Goal: Transaction & Acquisition: Purchase product/service

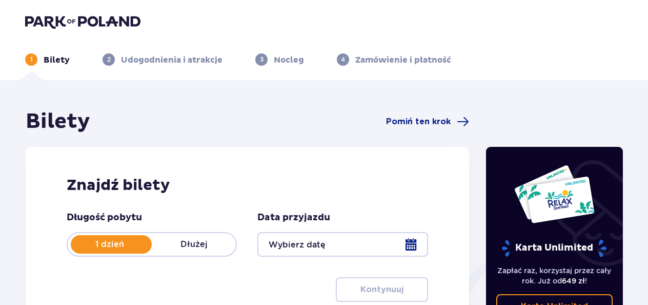
click at [411, 253] on div at bounding box center [343, 244] width 170 height 25
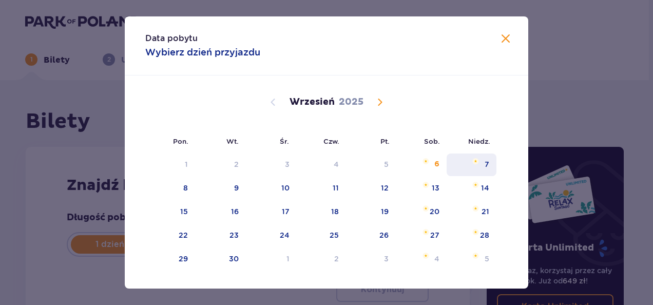
click at [484, 161] on div "7" at bounding box center [486, 164] width 5 height 10
type input "07.09.25"
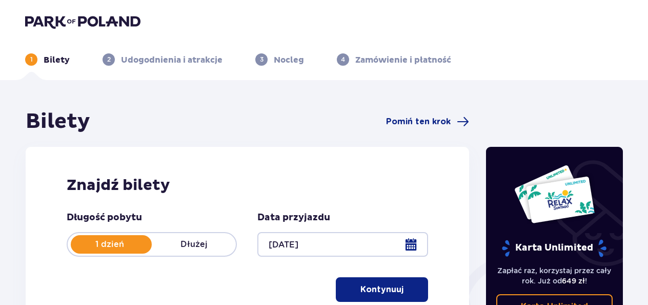
scroll to position [218, 0]
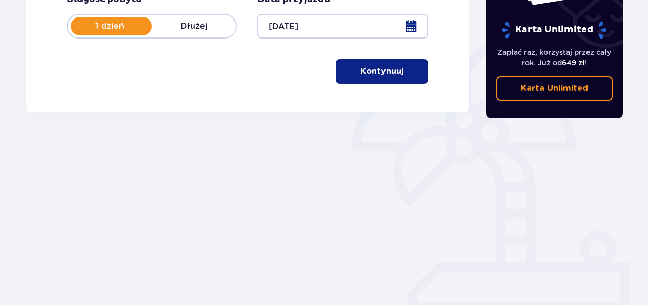
click at [377, 75] on p "Kontynuuj" at bounding box center [382, 71] width 43 height 11
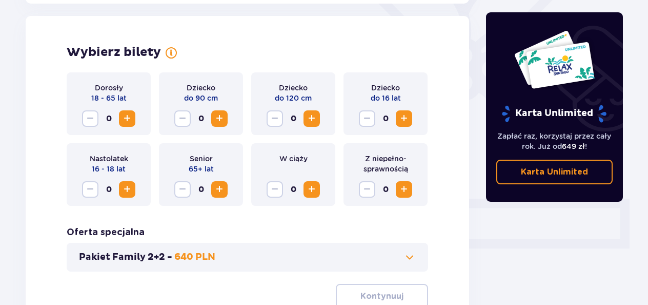
scroll to position [285, 0]
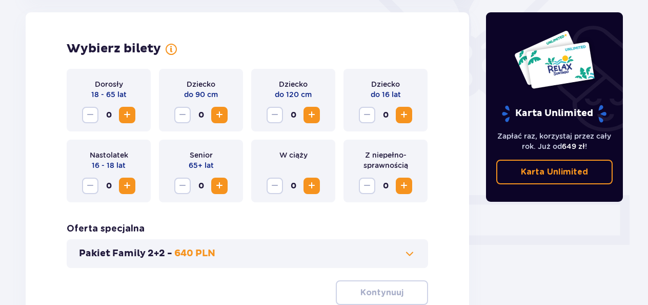
click at [124, 113] on span "Increase" at bounding box center [127, 115] width 12 height 12
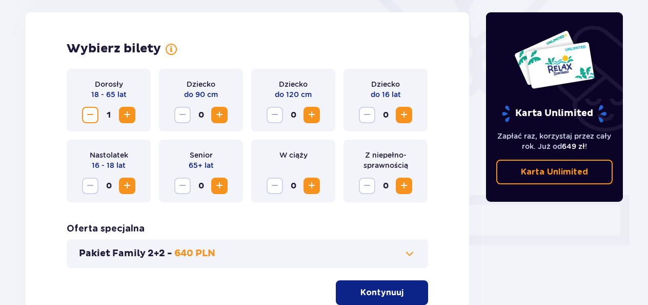
click at [403, 116] on span "Increase" at bounding box center [404, 115] width 12 height 12
click at [402, 286] on button "Kontynuuj" at bounding box center [382, 292] width 92 height 25
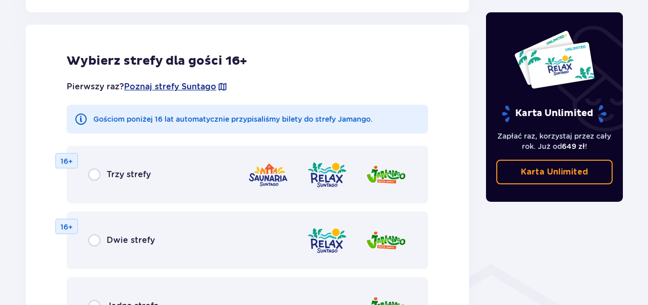
scroll to position [769, 0]
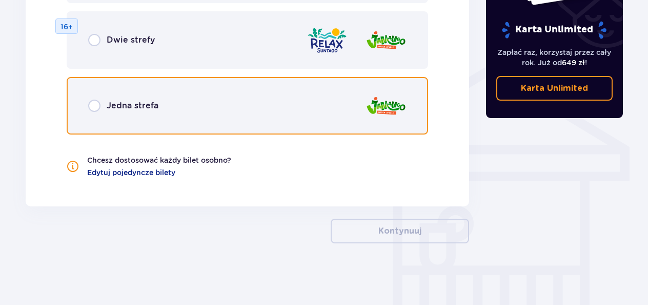
click at [98, 111] on input "radio" at bounding box center [94, 106] width 12 height 12
radio input "true"
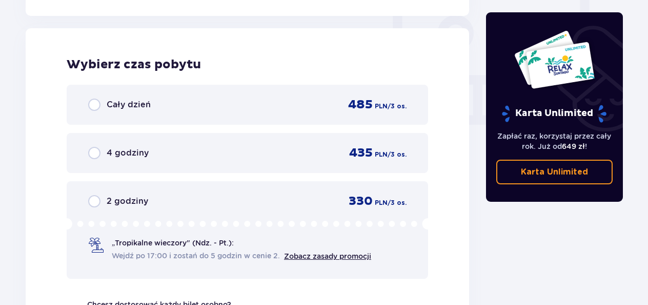
scroll to position [963, 0]
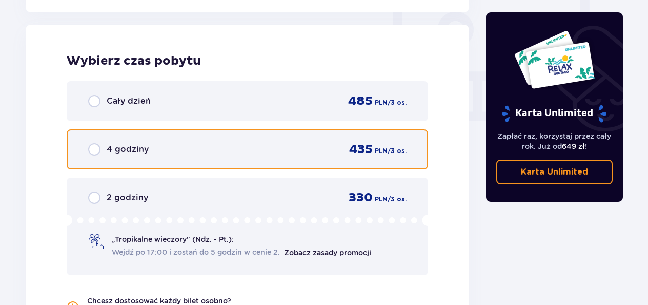
click at [97, 145] on input "radio" at bounding box center [94, 149] width 12 height 12
radio input "true"
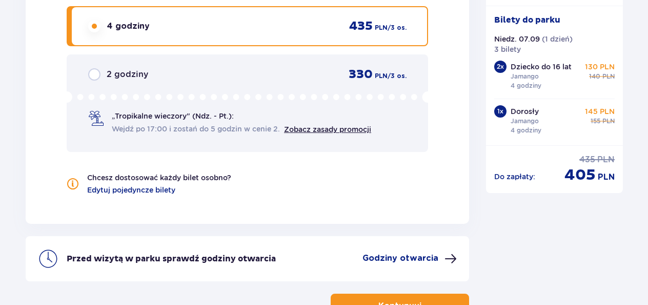
scroll to position [1161, 0]
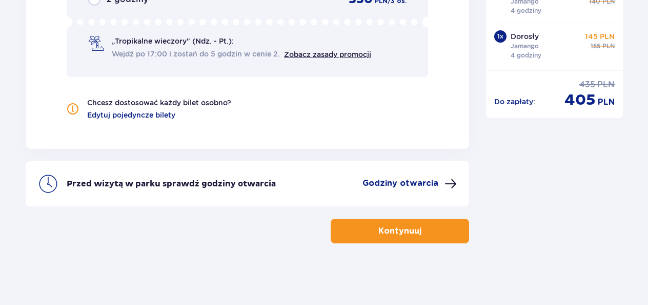
click at [410, 226] on p "Kontynuuj" at bounding box center [400, 230] width 43 height 11
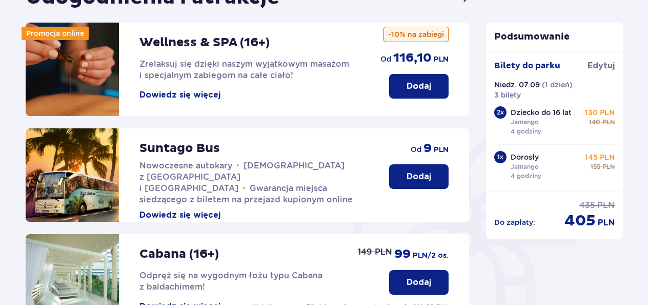
scroll to position [391, 0]
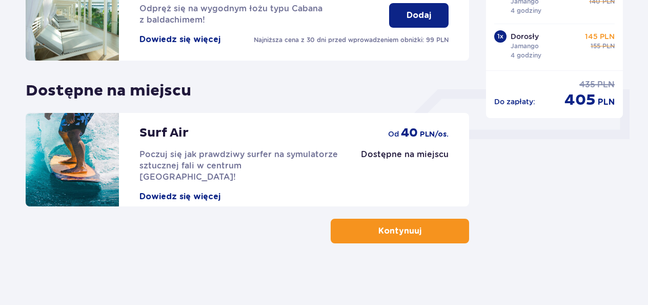
click at [385, 230] on p "Kontynuuj" at bounding box center [400, 230] width 43 height 11
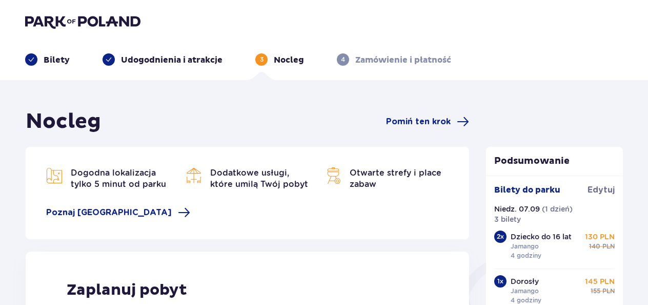
scroll to position [267, 0]
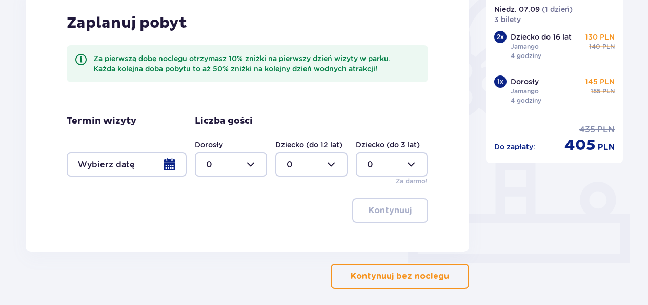
click at [446, 274] on span "button" at bounding box center [451, 276] width 12 height 12
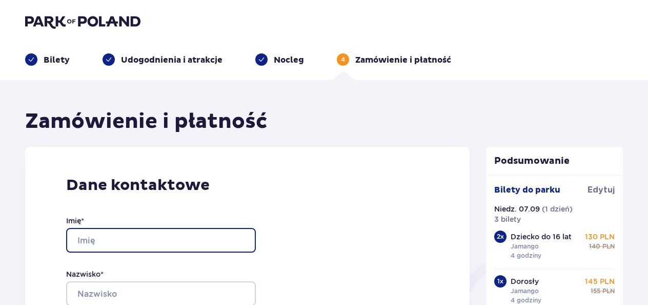
click at [187, 242] on input "Imię *" at bounding box center [161, 240] width 190 height 25
type input "Adrian"
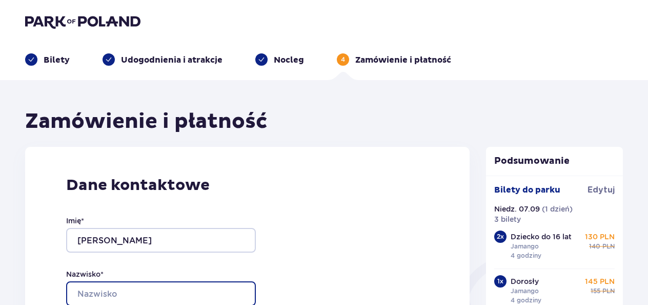
type input "Długosz"
type input "adi81@vp.pl"
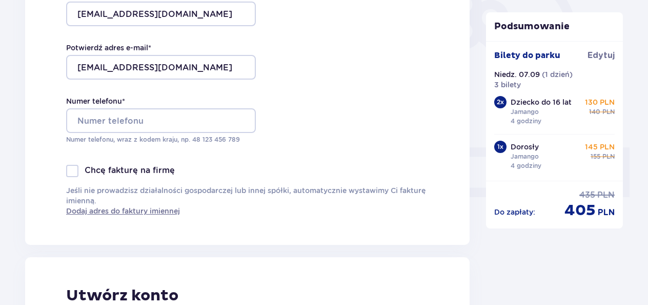
scroll to position [337, 0]
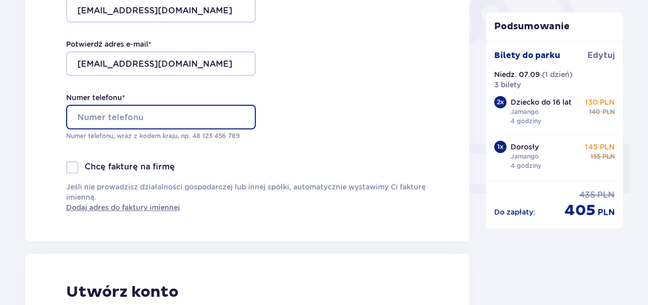
click at [174, 110] on input "Numer telefonu *" at bounding box center [161, 117] width 190 height 25
type input "697122193"
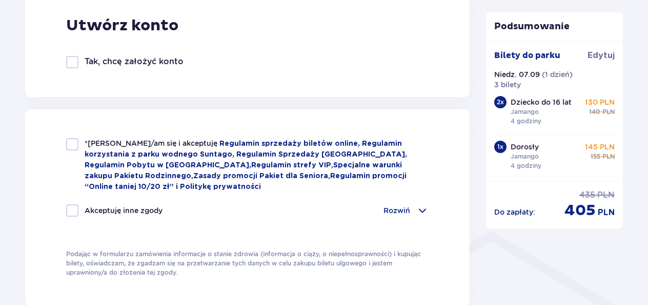
click at [73, 210] on div at bounding box center [72, 210] width 12 height 12
checkbox input "true"
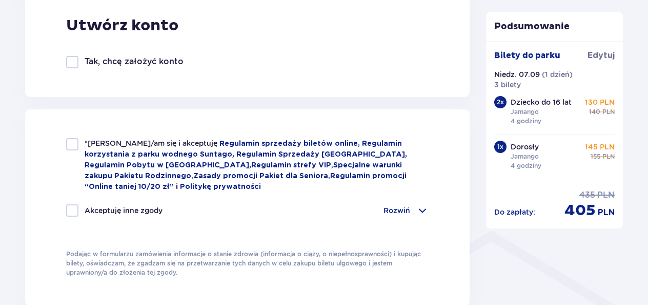
checkbox input "true"
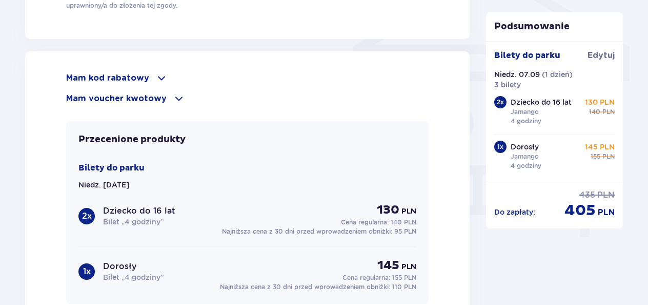
scroll to position [1109, 0]
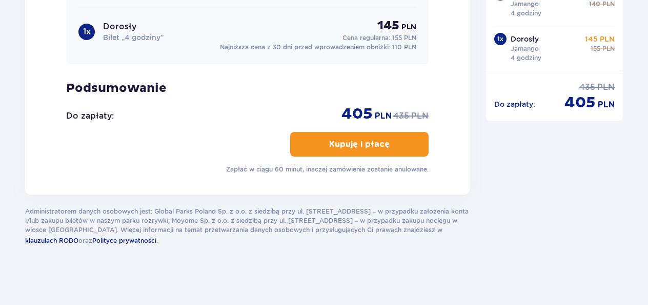
click at [367, 142] on p "Kupuję i płacę" at bounding box center [359, 144] width 61 height 11
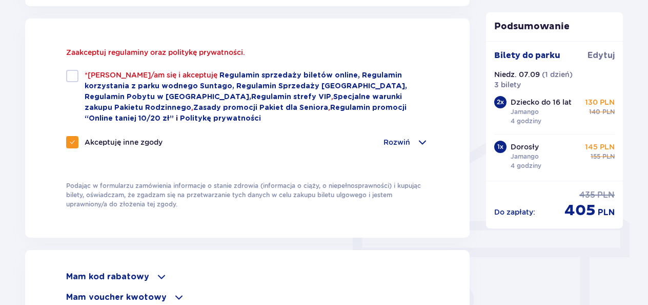
scroll to position [689, 0]
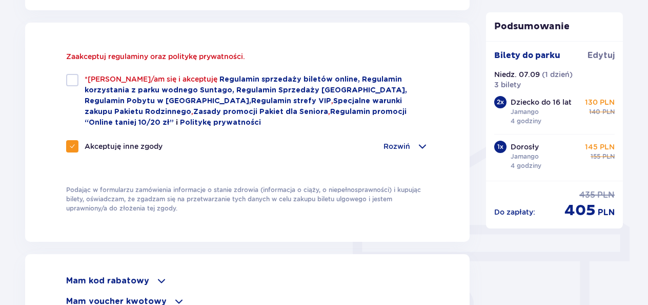
click at [74, 79] on div at bounding box center [72, 80] width 12 height 12
checkbox input "true"
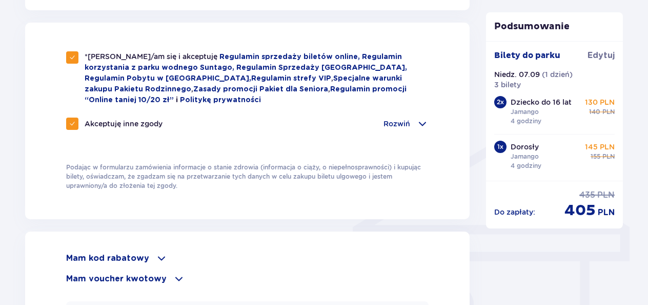
scroll to position [956, 0]
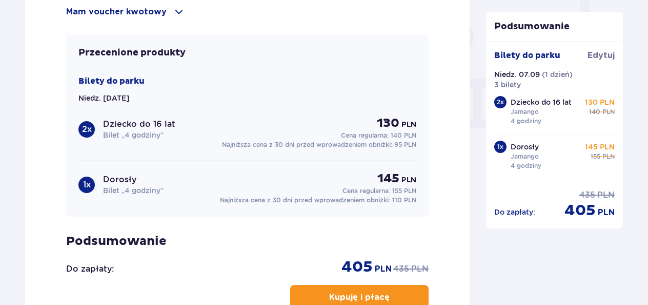
click at [330, 293] on p "Kupuję i płacę" at bounding box center [359, 296] width 61 height 11
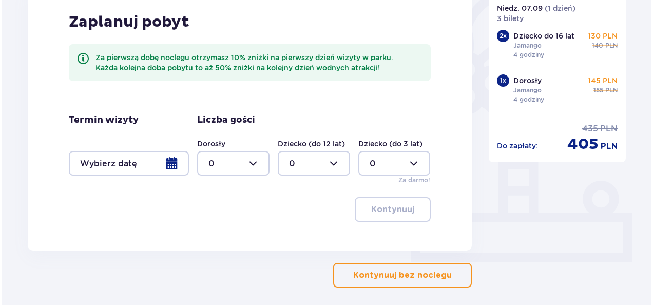
scroll to position [267, 0]
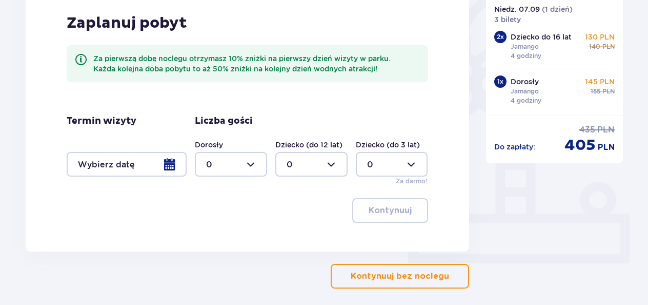
click at [166, 164] on div at bounding box center [127, 164] width 120 height 25
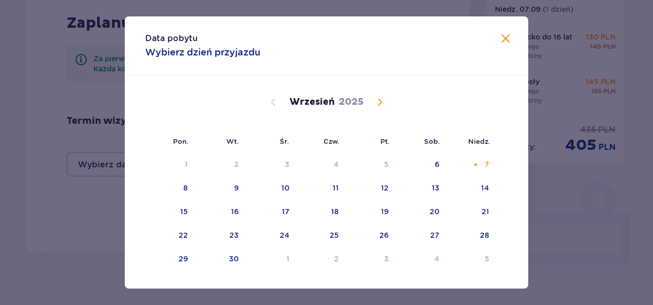
click at [379, 96] on span "Calendar" at bounding box center [379, 102] width 12 height 12
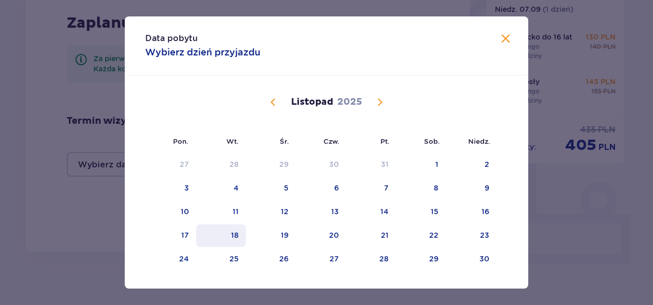
click at [234, 234] on div "18" at bounding box center [235, 235] width 8 height 10
click at [523, 276] on div "Październik 2025 29 30 1 2 3 4 5 6 7 8 9 10 11 12 13 14 15 16 17 18 19 20 21 22…" at bounding box center [326, 271] width 403 height 392
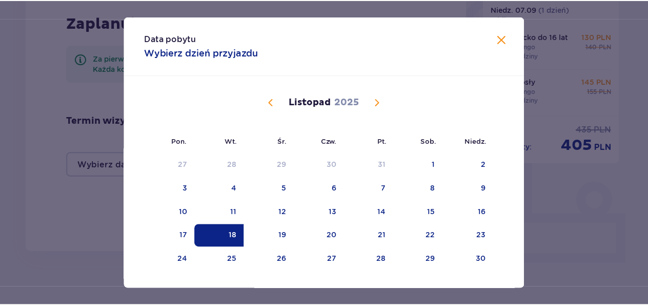
scroll to position [29, 0]
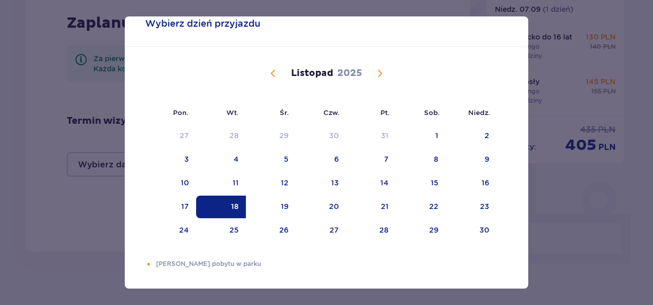
click at [555, 206] on div "Data pobytu Wybierz dzień przyjazdu Pon. Wt. Śr. Czw. Pt. Sob. Niedz. Październ…" at bounding box center [326, 152] width 653 height 305
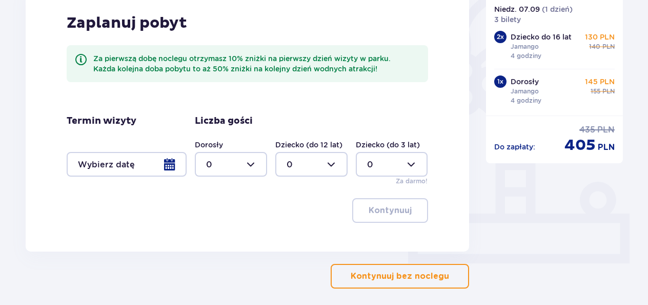
click at [168, 166] on div at bounding box center [127, 164] width 120 height 25
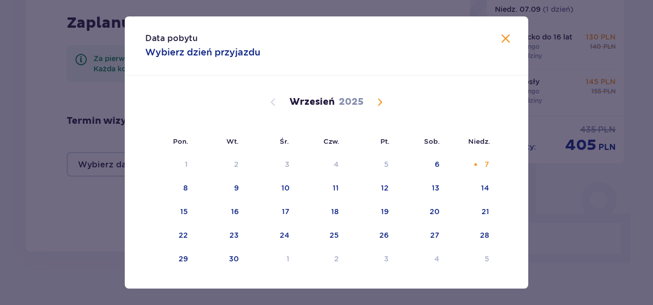
click at [379, 101] on span "Calendar" at bounding box center [379, 102] width 12 height 12
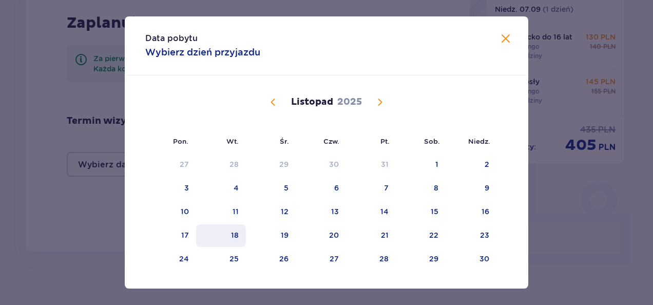
click at [231, 235] on div "18" at bounding box center [235, 235] width 8 height 10
click at [505, 34] on span at bounding box center [505, 39] width 12 height 12
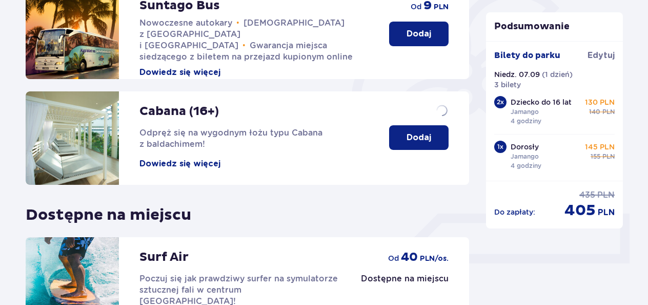
scroll to position [391, 0]
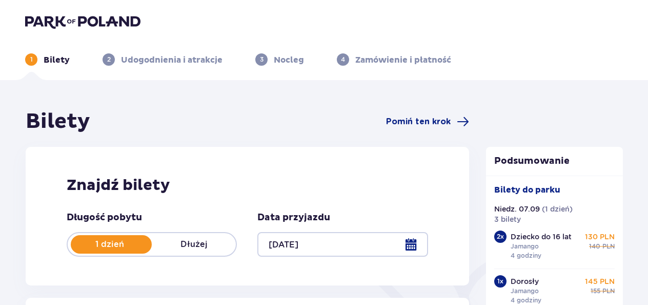
click at [414, 241] on div at bounding box center [343, 244] width 170 height 25
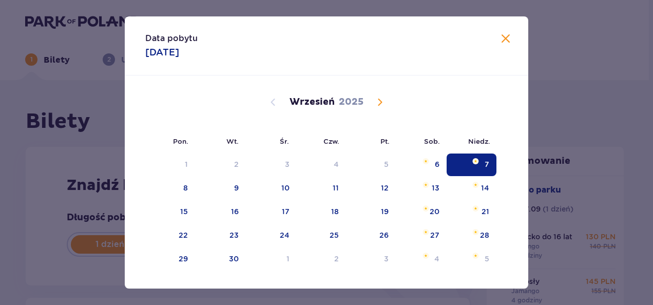
click at [379, 102] on span "Calendar" at bounding box center [379, 102] width 12 height 12
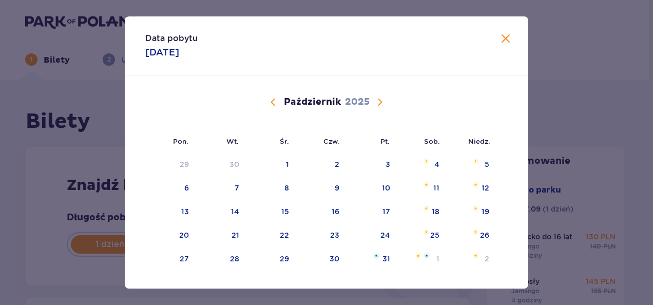
click at [379, 102] on span "Calendar" at bounding box center [379, 102] width 12 height 12
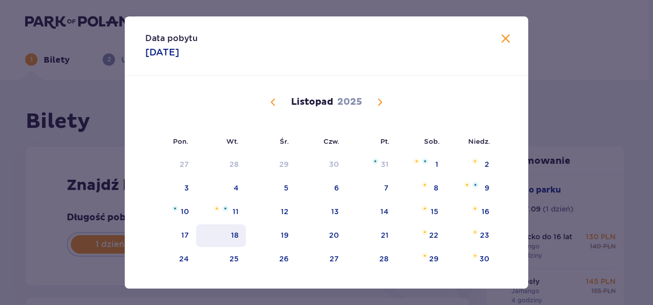
click at [236, 233] on div "18" at bounding box center [221, 235] width 50 height 23
type input "18.11.25"
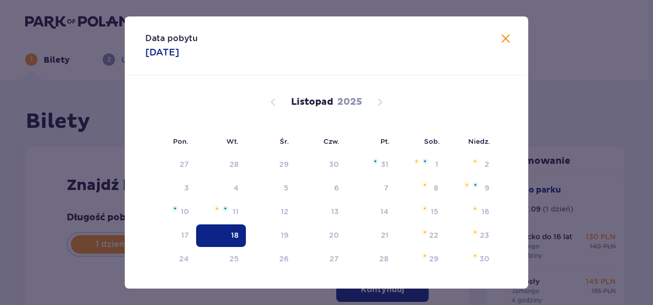
click at [236, 233] on div "Bilety Pomiń ten krok Znajdź bilety Długość pobytu 1 dzień Dłużej Data przyjazd…" at bounding box center [247, 298] width 461 height 379
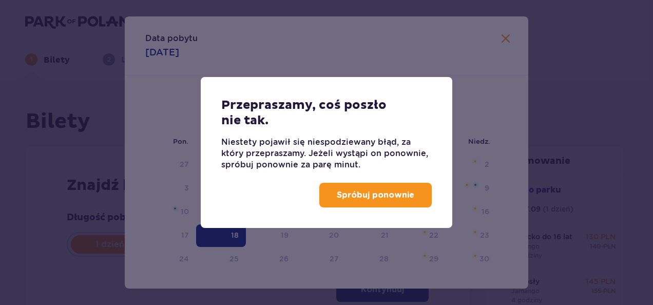
click at [236, 228] on div "Spróbuj ponownie" at bounding box center [326, 198] width 251 height 57
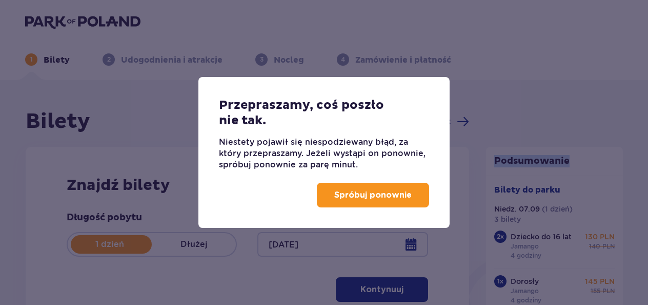
click at [390, 190] on p "Spróbuj ponownie" at bounding box center [372, 194] width 77 height 11
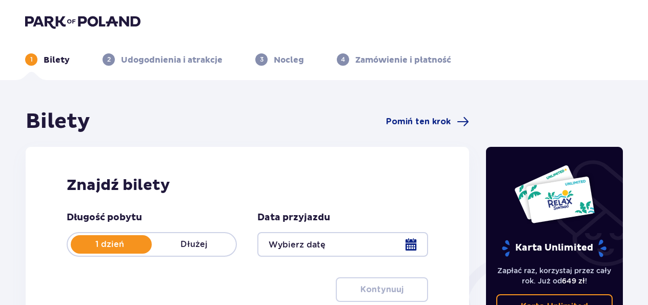
click at [354, 243] on div at bounding box center [343, 244] width 170 height 25
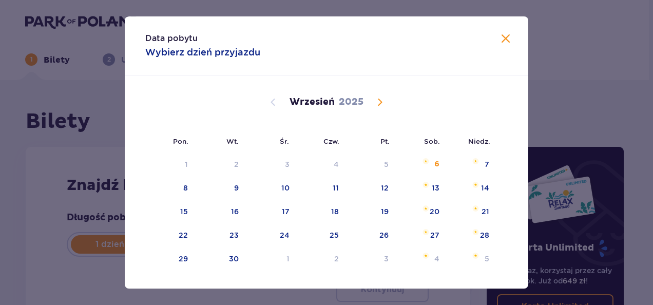
click at [378, 96] on span "Calendar" at bounding box center [379, 102] width 12 height 12
click at [378, 101] on span "Calendar" at bounding box center [379, 102] width 12 height 12
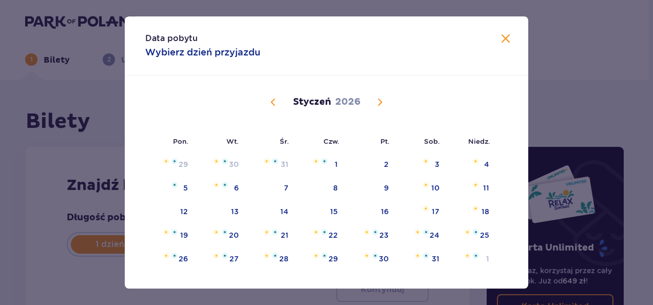
click at [269, 102] on span "Calendar" at bounding box center [273, 102] width 12 height 12
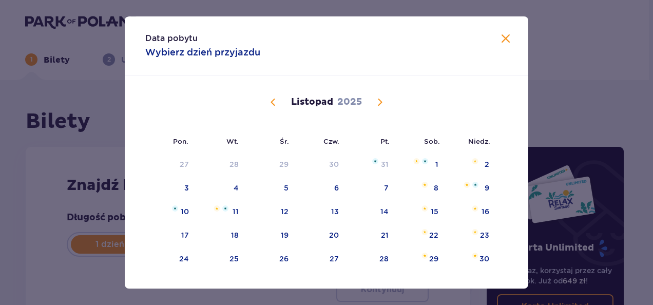
click at [270, 97] on span "Calendar" at bounding box center [273, 102] width 12 height 12
click at [377, 99] on span "Calendar" at bounding box center [379, 102] width 12 height 12
click at [228, 227] on div "18" at bounding box center [221, 235] width 50 height 23
type input "18.11.25"
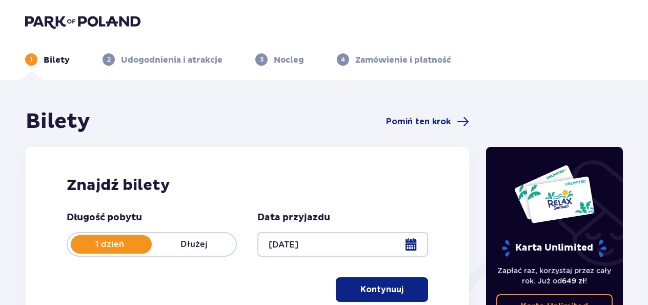
scroll to position [218, 0]
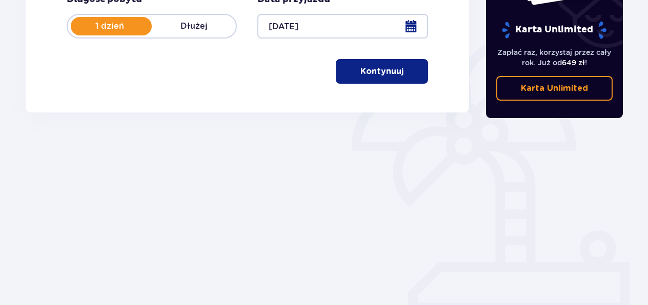
click at [383, 77] on button "Kontynuuj" at bounding box center [382, 71] width 92 height 25
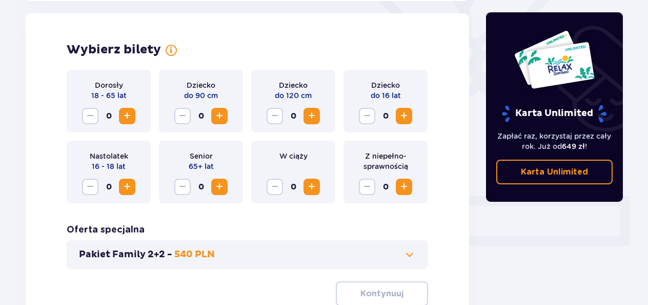
scroll to position [285, 0]
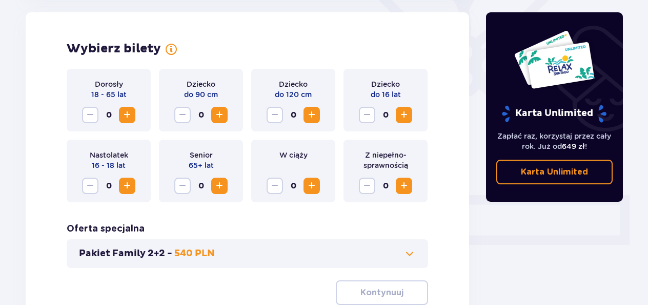
click at [132, 114] on span "Increase" at bounding box center [127, 115] width 12 height 12
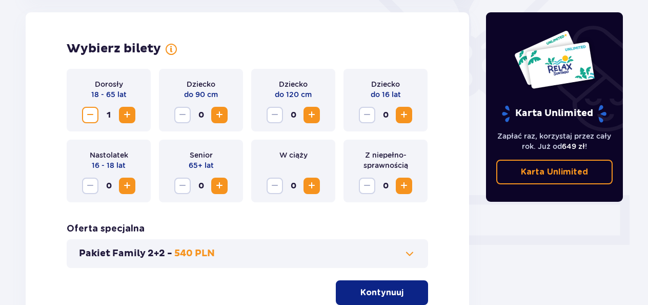
click at [402, 121] on span "Increase" at bounding box center [404, 115] width 12 height 12
click at [389, 286] on button "Kontynuuj" at bounding box center [382, 292] width 92 height 25
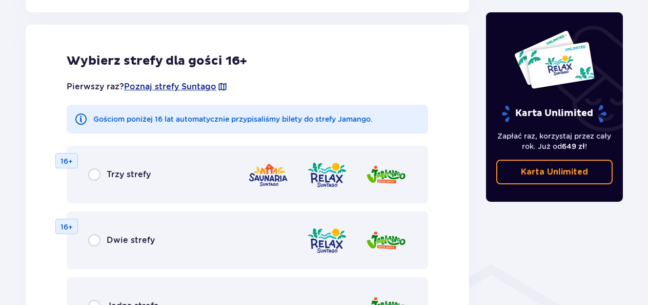
scroll to position [769, 0]
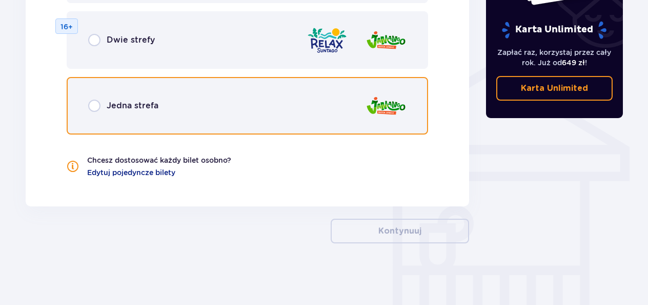
click at [97, 103] on input "radio" at bounding box center [94, 106] width 12 height 12
radio input "true"
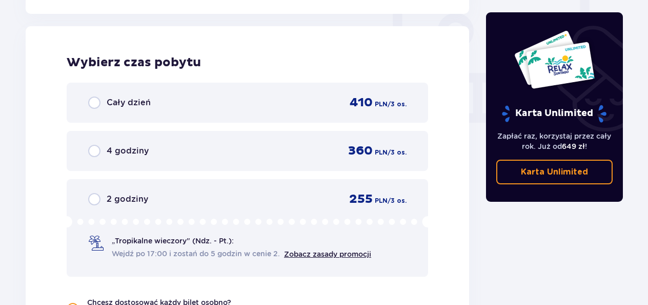
scroll to position [963, 0]
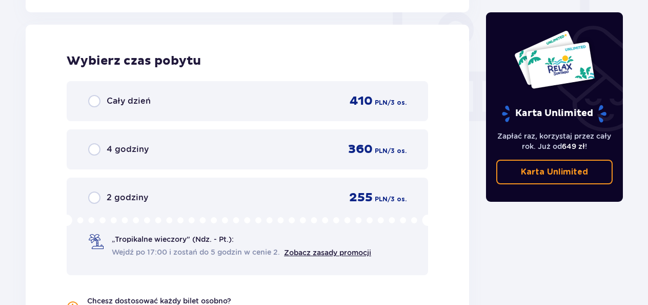
click at [106, 156] on div "4 godziny 360 PLN / 3 os." at bounding box center [247, 149] width 319 height 15
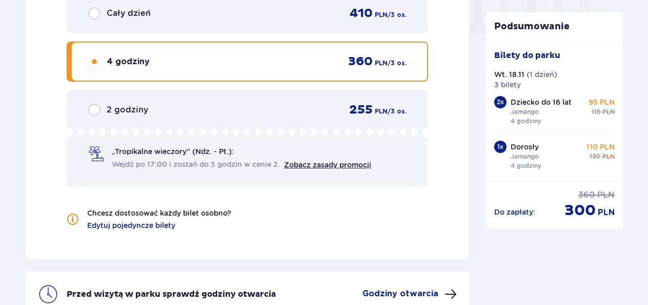
scroll to position [1046, 0]
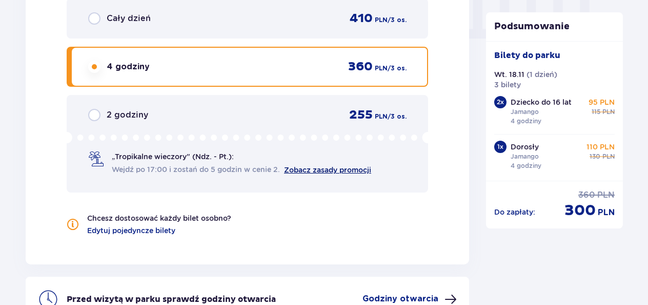
click at [332, 171] on link "Zobacz zasady promocji" at bounding box center [327, 170] width 87 height 8
